Goal: Task Accomplishment & Management: Manage account settings

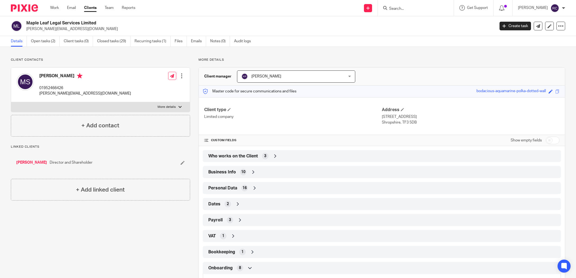
click at [416, 11] on input "Search" at bounding box center [412, 9] width 49 height 5
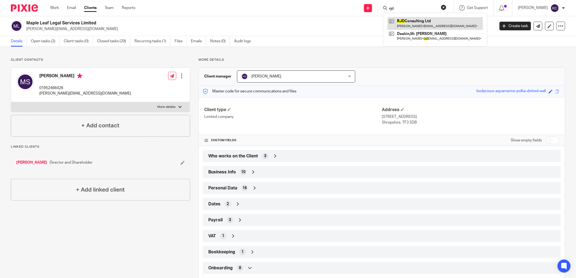
type input "rjd"
click at [404, 23] on link at bounding box center [434, 23] width 95 height 12
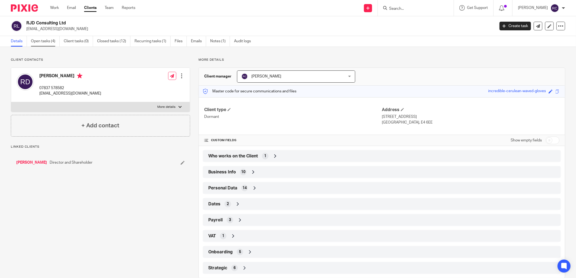
click at [46, 38] on link "Open tasks (4)" at bounding box center [45, 41] width 29 height 11
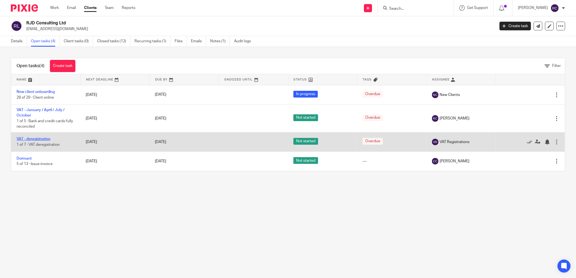
click at [39, 139] on link "VAT - deregistration" at bounding box center [34, 139] width 34 height 4
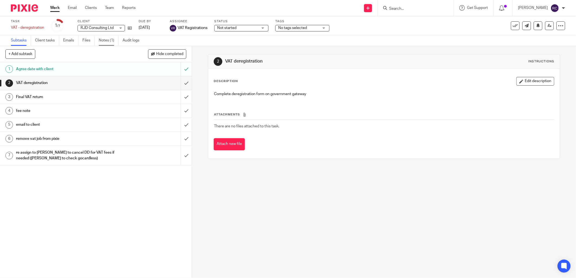
click at [104, 40] on link "Notes (1)" at bounding box center [109, 40] width 20 height 11
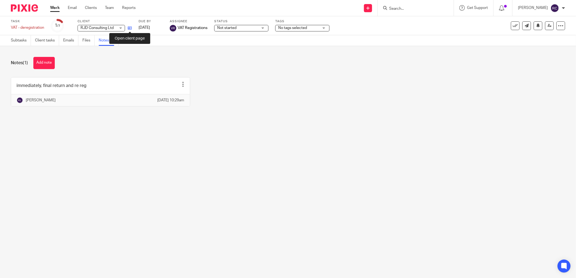
click at [129, 28] on icon at bounding box center [130, 28] width 4 height 4
click at [128, 28] on icon at bounding box center [130, 28] width 4 height 4
click at [400, 11] on input "Search" at bounding box center [412, 9] width 49 height 5
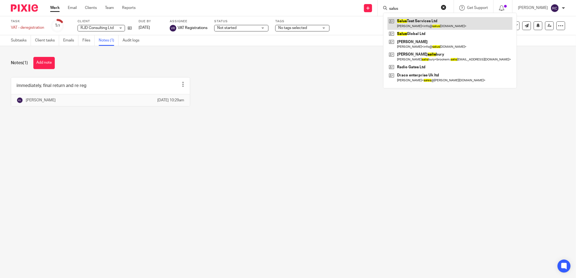
type input "salus"
click at [415, 25] on link at bounding box center [449, 23] width 125 height 12
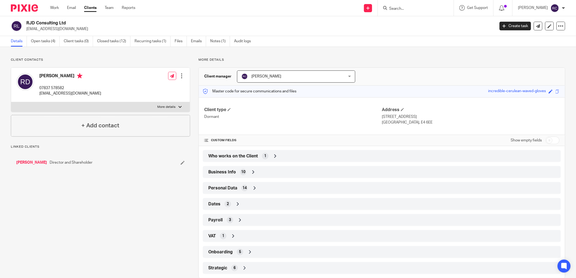
click at [237, 254] on div "5" at bounding box center [240, 252] width 7 height 7
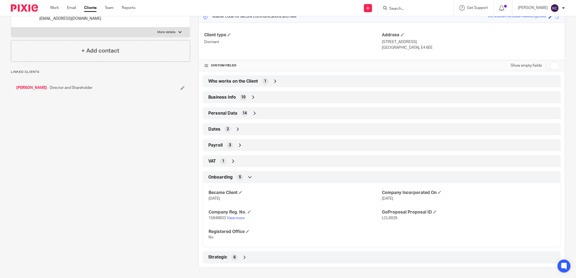
scroll to position [75, 0]
click at [233, 217] on link "View more" at bounding box center [236, 218] width 18 height 4
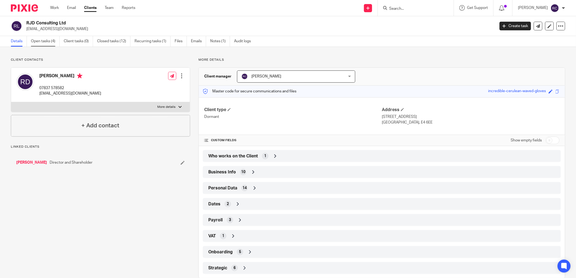
click at [37, 42] on link "Open tasks (4)" at bounding box center [45, 41] width 29 height 11
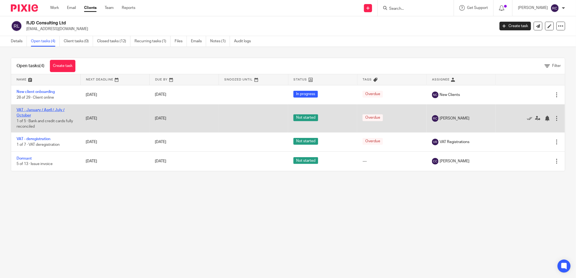
click at [25, 111] on link "VAT - January / April / July / October" at bounding box center [41, 112] width 48 height 9
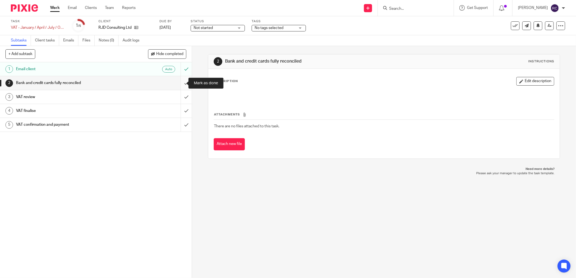
drag, startPoint x: 178, startPoint y: 82, endPoint x: 178, endPoint y: 87, distance: 4.9
click at [178, 82] on input "submit" at bounding box center [96, 83] width 192 height 14
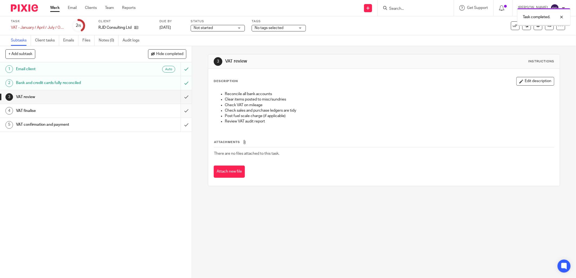
click at [178, 111] on input "submit" at bounding box center [96, 111] width 192 height 14
click at [177, 123] on input "submit" at bounding box center [96, 125] width 192 height 14
click at [177, 97] on input "submit" at bounding box center [96, 97] width 192 height 14
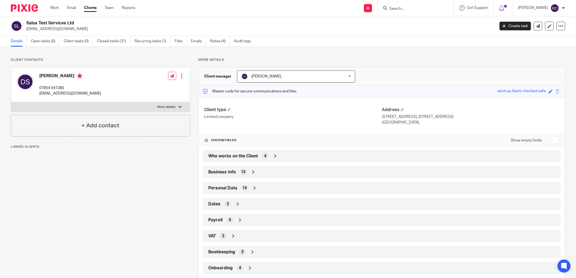
click at [241, 158] on span "Who works on the Client" at bounding box center [233, 156] width 50 height 6
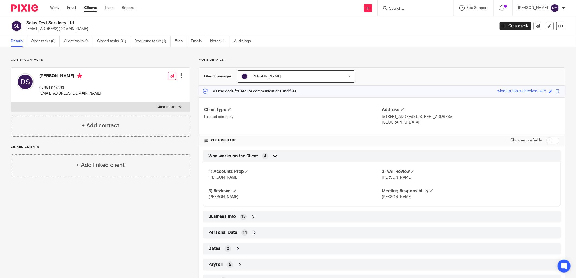
click at [397, 7] on input "Search" at bounding box center [412, 9] width 49 height 5
type input "big si"
click at [417, 23] on link at bounding box center [433, 23] width 92 height 12
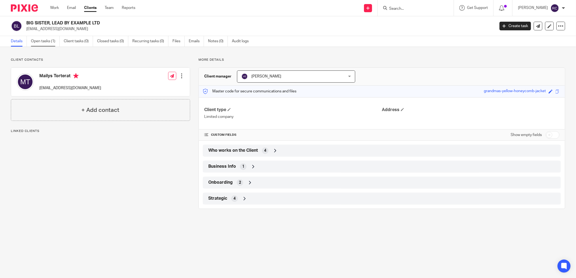
click at [33, 41] on link "Open tasks (1)" at bounding box center [45, 41] width 29 height 11
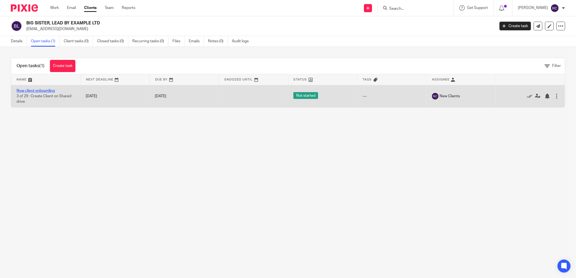
click at [38, 89] on link "New client onboarding" at bounding box center [36, 91] width 38 height 4
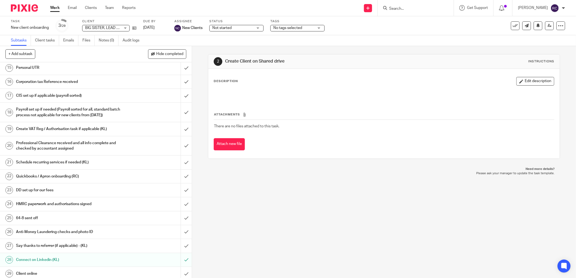
scroll to position [211, 0]
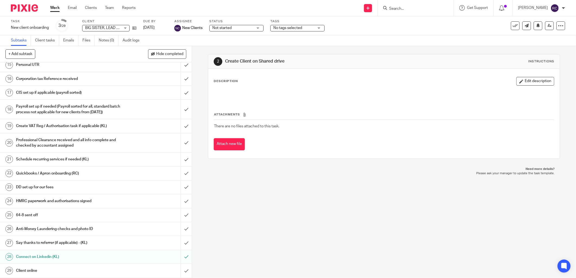
click at [390, 9] on input "Search" at bounding box center [412, 9] width 49 height 5
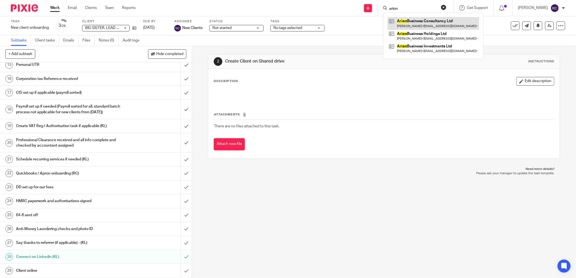
type input "arion"
click at [411, 22] on link at bounding box center [433, 23] width 92 height 12
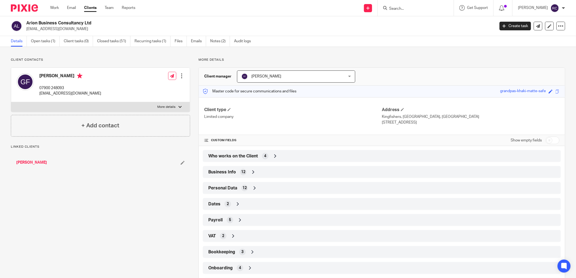
click at [240, 155] on span "Who works on the Client" at bounding box center [233, 156] width 50 height 6
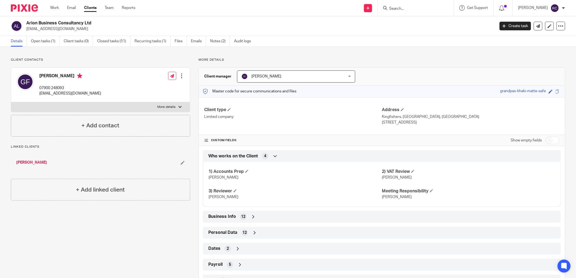
click at [393, 10] on input "Search" at bounding box center [412, 9] width 49 height 5
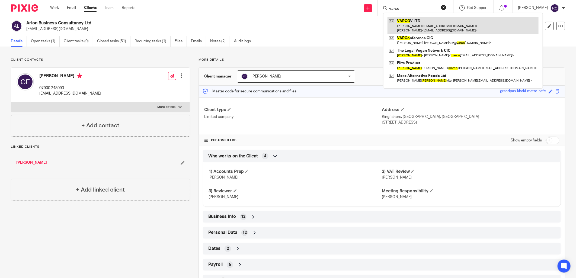
type input "varco"
click at [421, 26] on link at bounding box center [462, 25] width 151 height 17
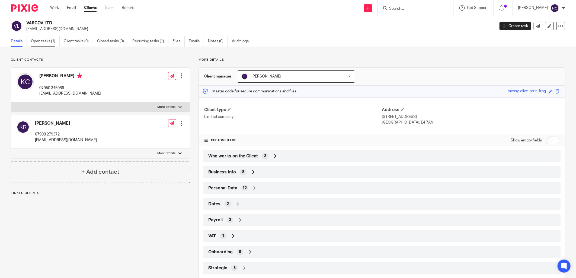
click at [41, 39] on link "Open tasks (1)" at bounding box center [45, 41] width 29 height 11
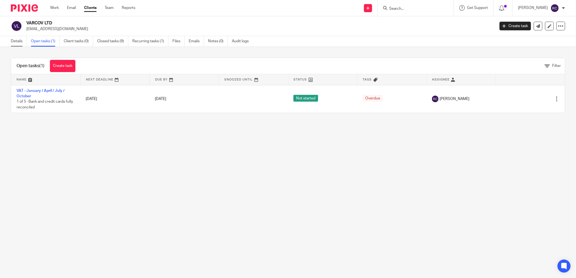
click at [17, 41] on link "Details" at bounding box center [19, 41] width 16 height 11
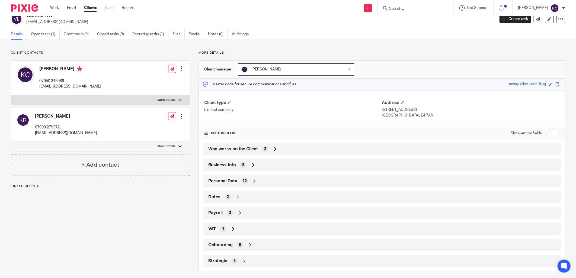
scroll to position [11, 0]
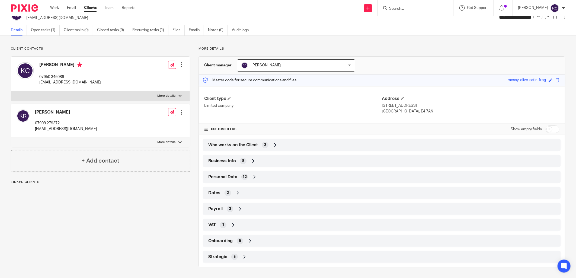
click at [224, 240] on span "Onboarding" at bounding box center [220, 241] width 24 height 6
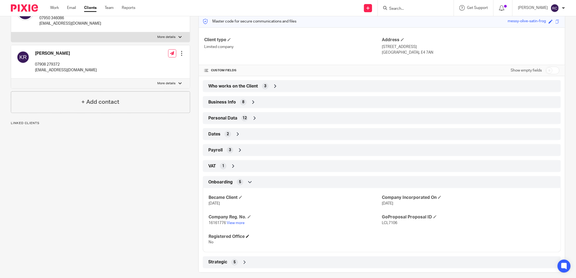
scroll to position [75, 0]
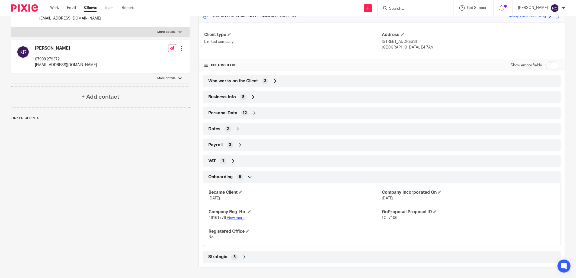
click at [234, 218] on link "View more" at bounding box center [236, 218] width 18 height 4
click at [413, 7] on input "Search" at bounding box center [412, 9] width 49 height 5
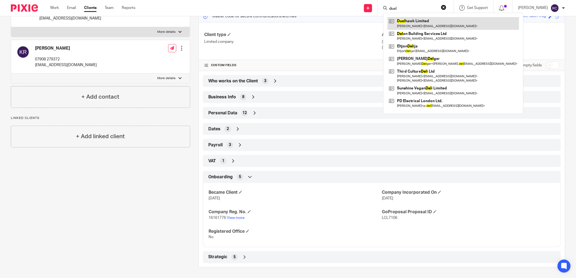
type input "duel"
click at [417, 21] on link at bounding box center [452, 23] width 131 height 12
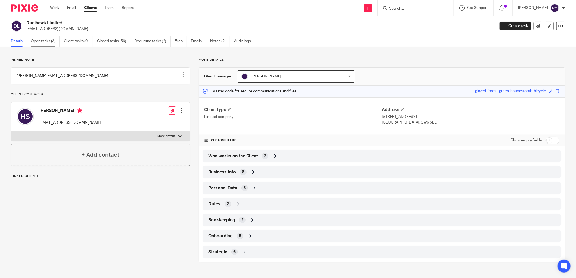
click at [46, 41] on link "Open tasks (3)" at bounding box center [45, 41] width 29 height 11
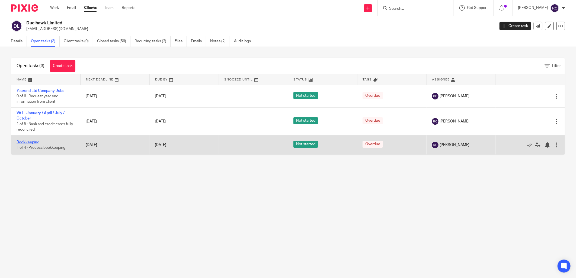
click at [23, 142] on link "Bookkeeping" at bounding box center [28, 142] width 23 height 4
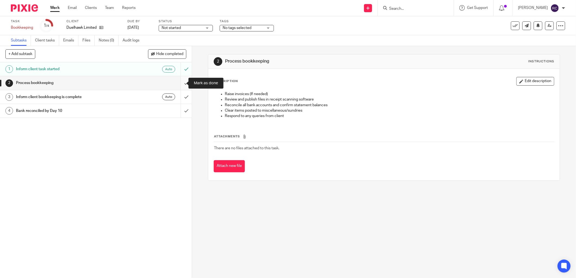
click at [178, 82] on input "submit" at bounding box center [96, 83] width 192 height 14
drag, startPoint x: 182, startPoint y: 98, endPoint x: 181, endPoint y: 101, distance: 3.3
click at [182, 98] on input "submit" at bounding box center [96, 97] width 192 height 14
click at [180, 109] on input "submit" at bounding box center [96, 111] width 192 height 14
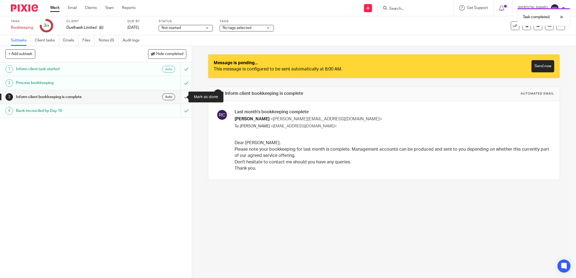
click at [181, 98] on input "submit" at bounding box center [96, 97] width 192 height 14
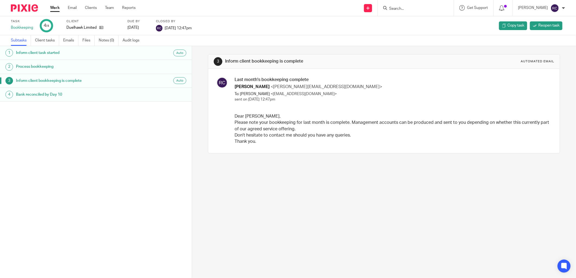
click at [397, 7] on input "Search" at bounding box center [412, 9] width 49 height 5
type input "corpor"
click at [408, 24] on link at bounding box center [445, 23] width 116 height 12
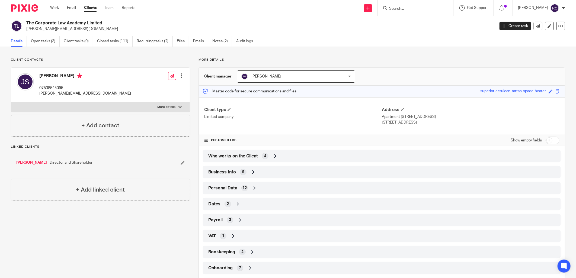
click at [419, 9] on input "Search" at bounding box center [412, 9] width 49 height 5
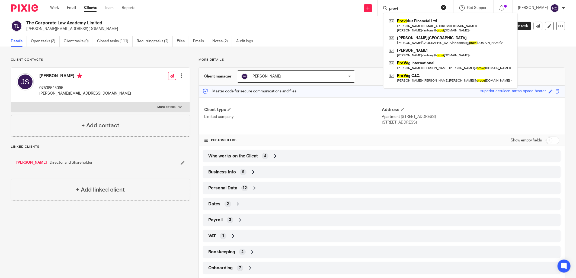
type input "provi"
